Goal: Task Accomplishment & Management: Manage account settings

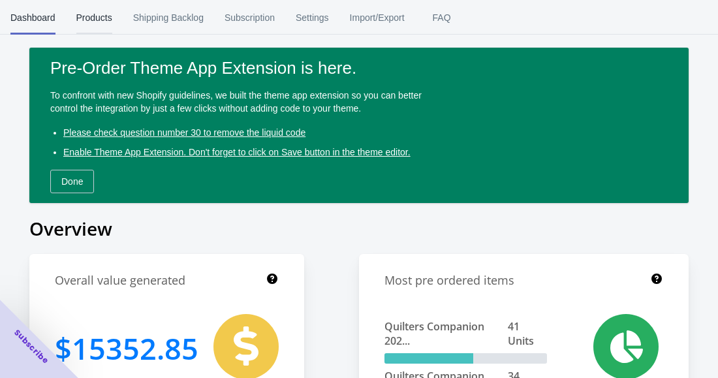
click at [84, 13] on span "Products" at bounding box center [94, 18] width 36 height 34
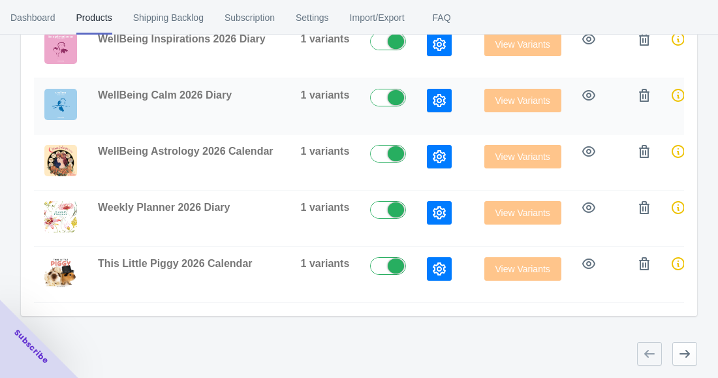
scroll to position [595, 0]
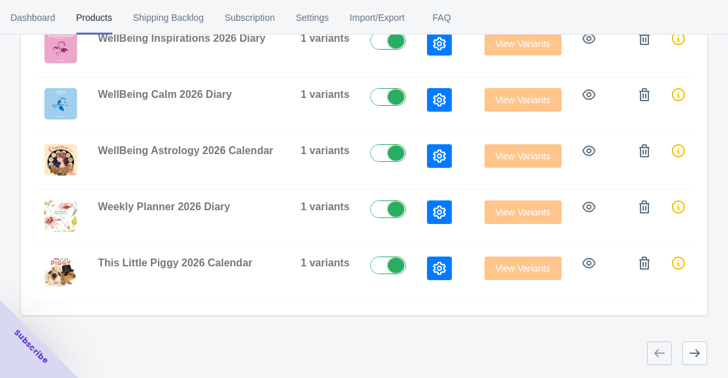
click at [628, 34] on div "Close dialog 👋 Join our B2B Ecommerce Community of 4000+ Subscribers Subscribe …" at bounding box center [364, 189] width 728 height 378
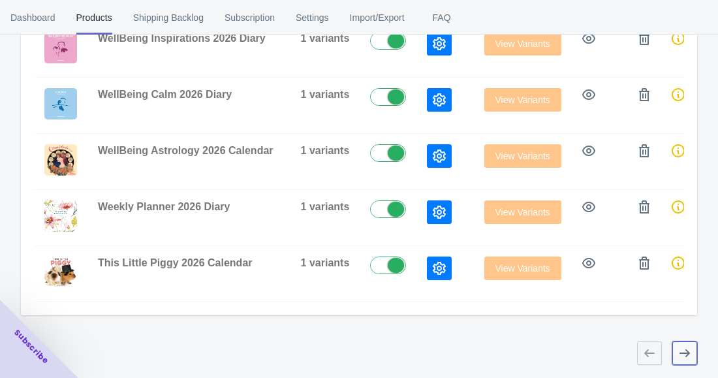
click at [691, 353] on icon "button" at bounding box center [684, 353] width 13 height 13
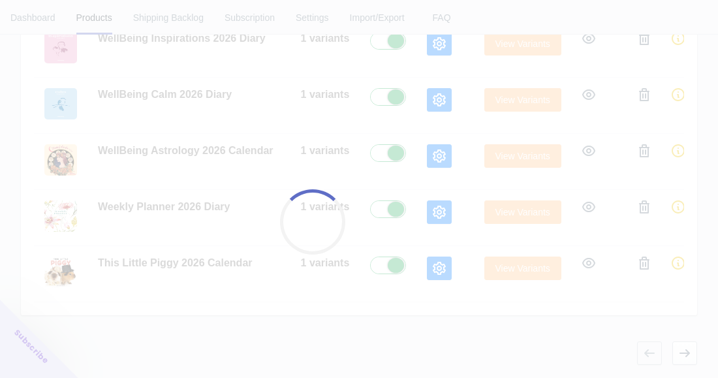
checkbox input "true"
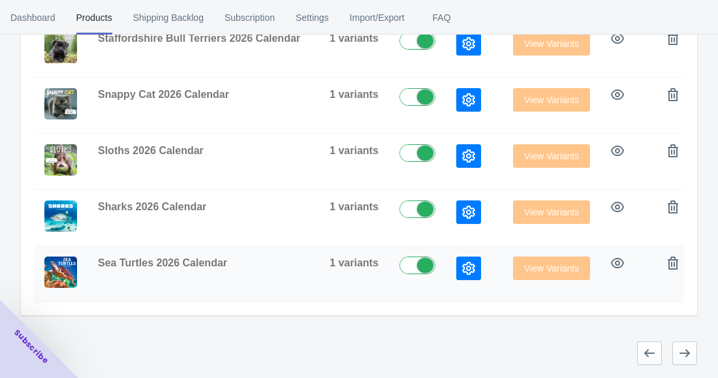
scroll to position [639, 0]
click at [684, 351] on icon "button" at bounding box center [684, 353] width 13 height 13
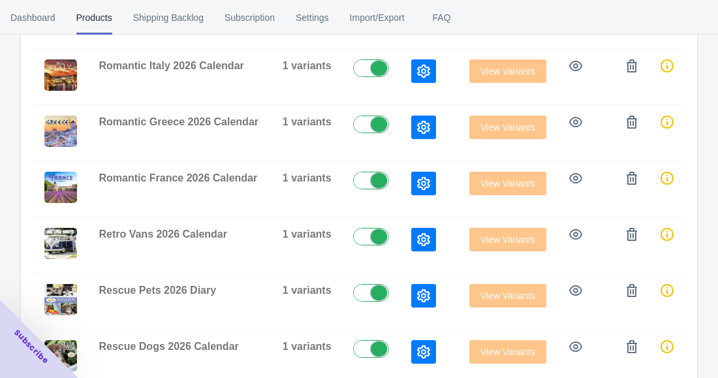
scroll to position [595, 0]
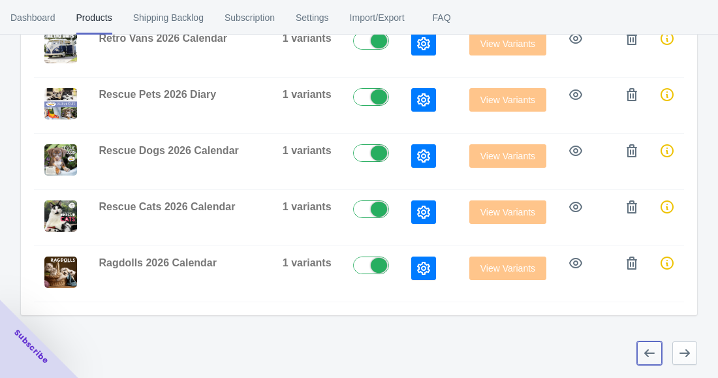
click at [641, 350] on button "button" at bounding box center [649, 354] width 25 height 24
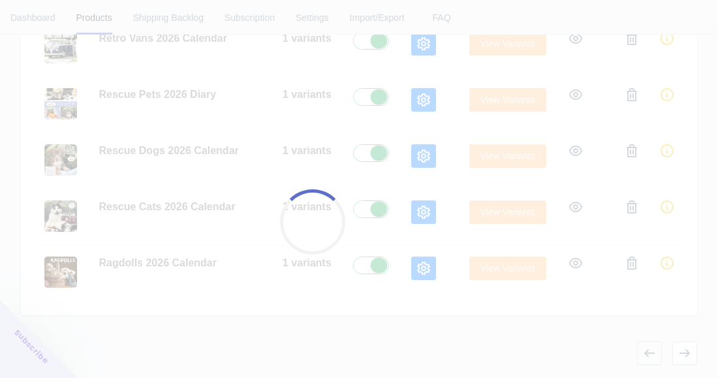
scroll to position [629, 0]
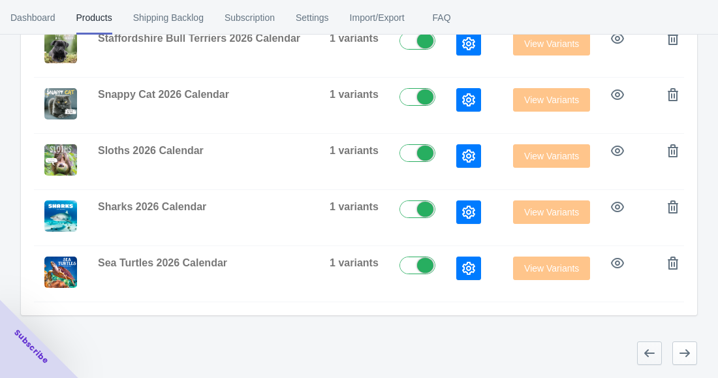
click at [652, 356] on button "button" at bounding box center [649, 354] width 25 height 24
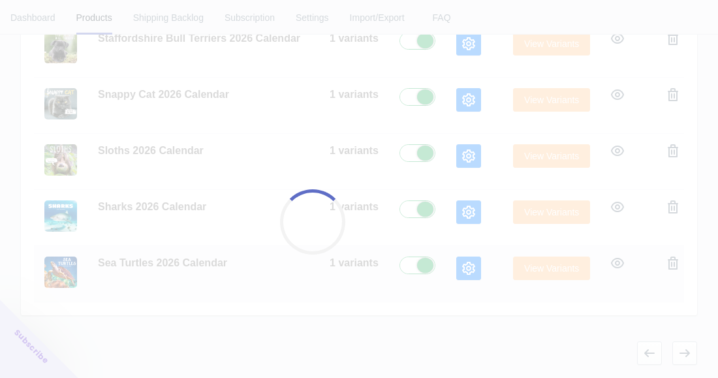
checkbox input "false"
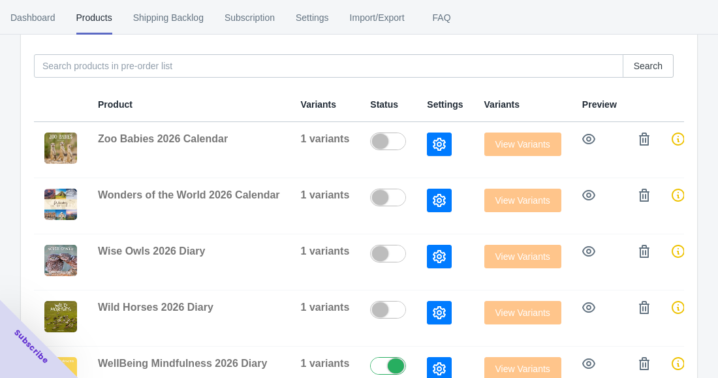
scroll to position [203, 0]
